Goal: Task Accomplishment & Management: Manage account settings

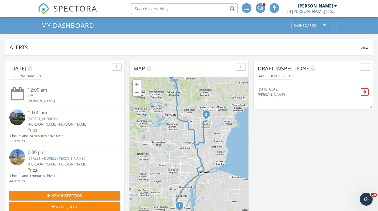
scroll to position [20, 0]
click at [36, 157] on link "8125 Ogden Dr, Sterling Heights, MI 48314" at bounding box center [56, 157] width 57 height 5
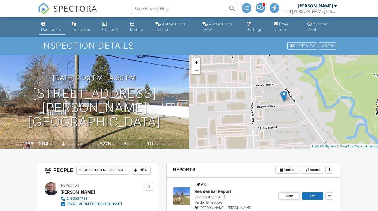
click at [49, 30] on div "Dashboard" at bounding box center [51, 29] width 20 height 5
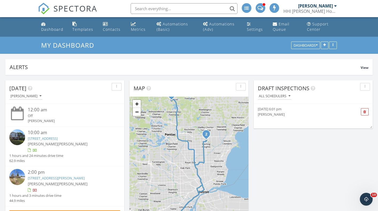
click at [37, 139] on link "19043 Hyde Park Dr, Trenton, MI 48183" at bounding box center [43, 138] width 30 height 5
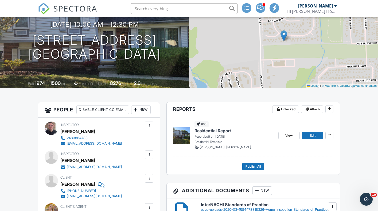
scroll to position [94, 0]
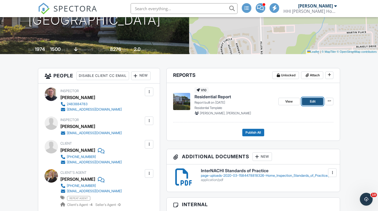
click at [307, 101] on link "Edit" at bounding box center [312, 101] width 21 height 7
click at [254, 131] on span "Publish All" at bounding box center [254, 132] width 16 height 5
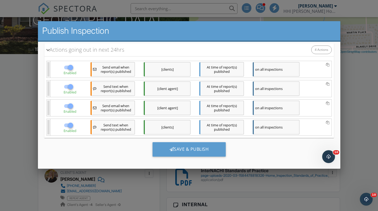
scroll to position [71, 0]
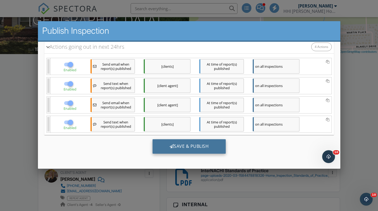
click at [201, 146] on div "Save & Publish" at bounding box center [189, 146] width 74 height 14
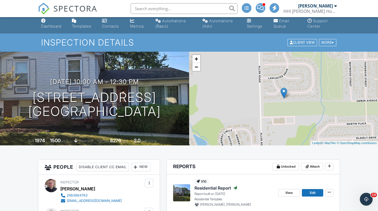
scroll to position [2, 0]
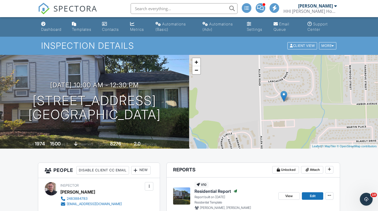
scroll to position [5, 0]
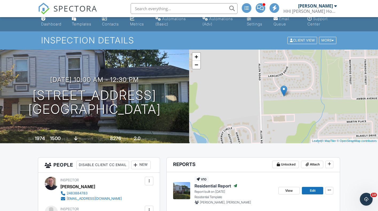
click at [56, 22] on div "Dashboard" at bounding box center [51, 24] width 20 height 5
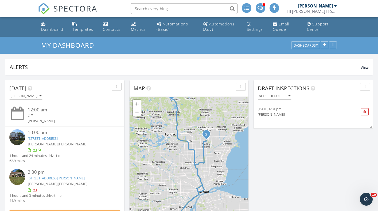
scroll to position [39, 0]
